Goal: Find specific page/section: Find specific page/section

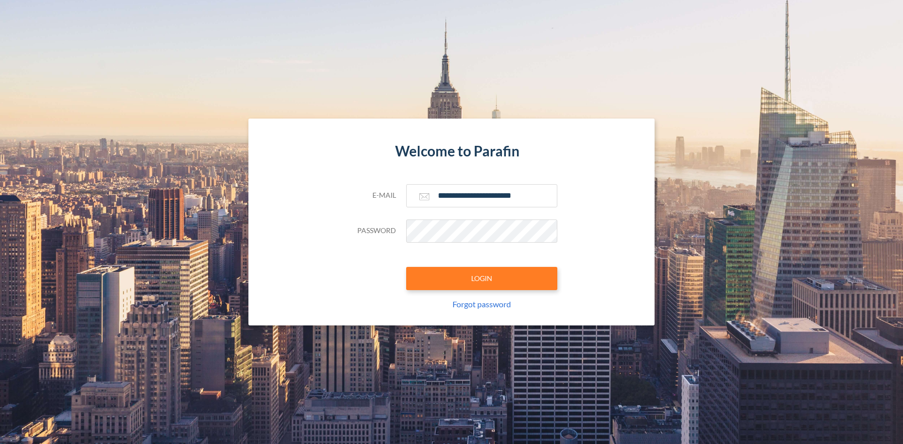
type input "**********"
click at [481, 278] on button "LOGIN" at bounding box center [481, 278] width 151 height 23
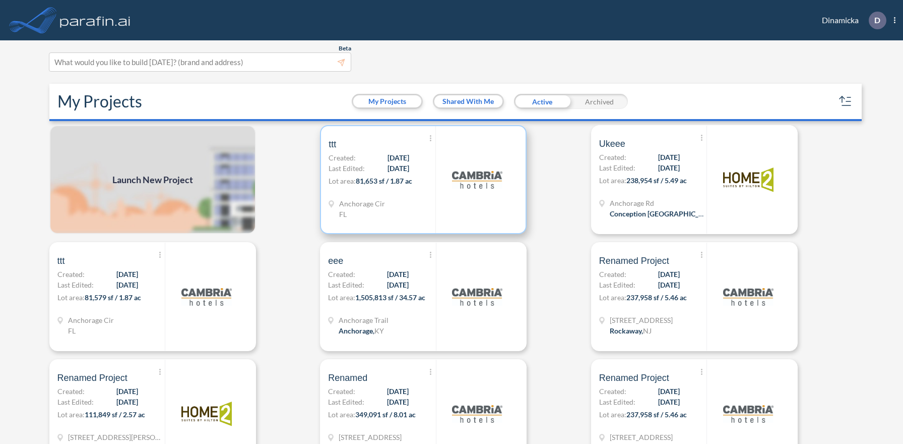
scroll to position [3, 0]
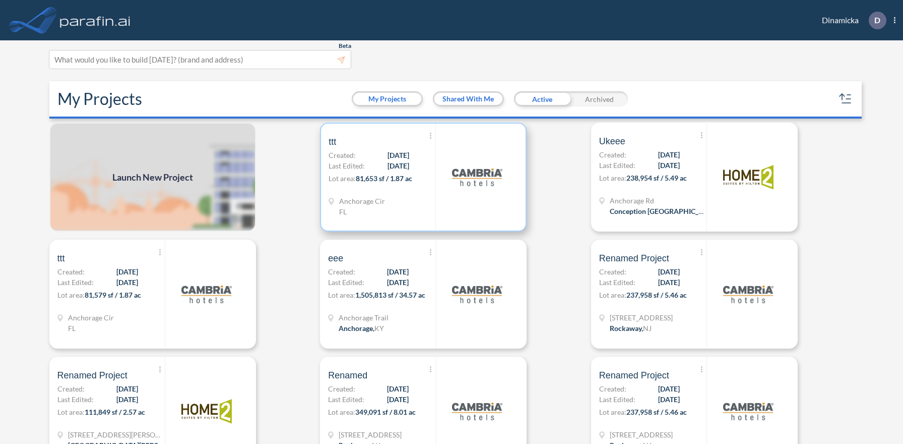
click at [423, 176] on p "Lot area: 81,653 sf / 1.87 ac" at bounding box center [382, 180] width 107 height 15
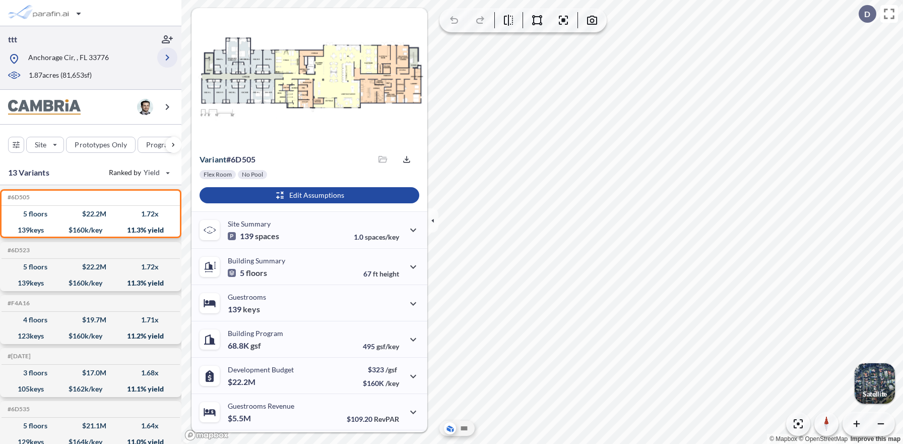
click at [167, 57] on icon "button" at bounding box center [167, 57] width 12 height 12
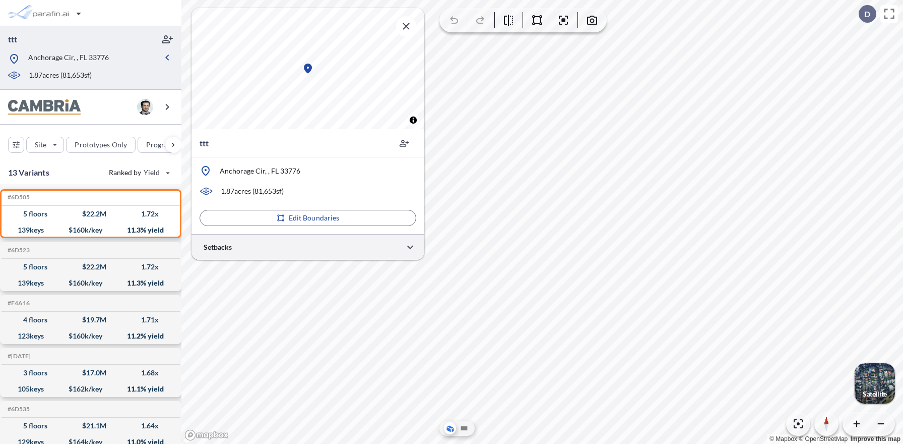
click at [308, 246] on div at bounding box center [308, 247] width 233 height 26
